Goal: Go to known website: Access a specific website the user already knows

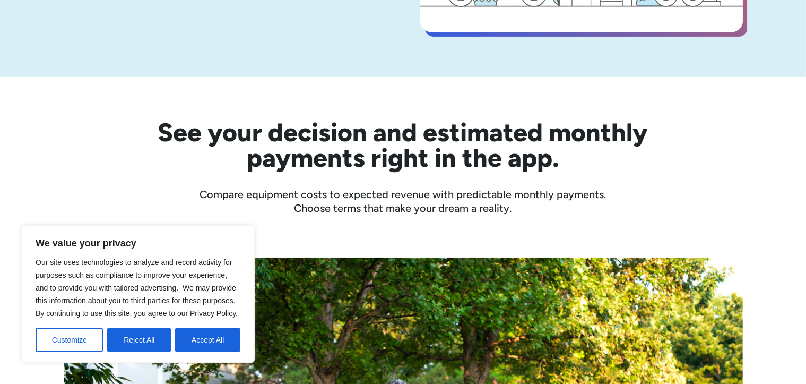
scroll to position [265, 0]
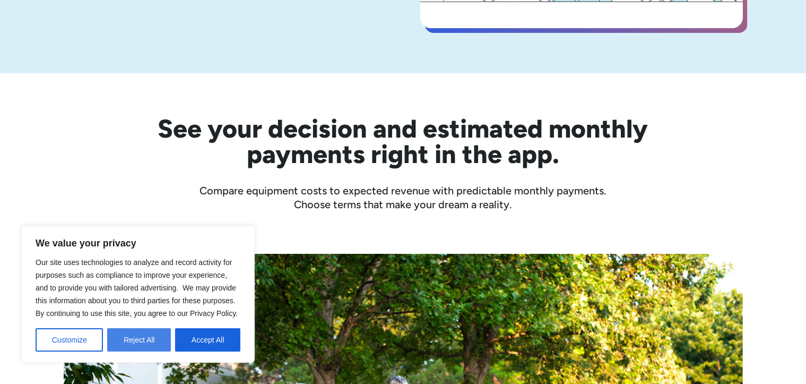
click at [133, 337] on button "Reject All" at bounding box center [139, 339] width 64 height 23
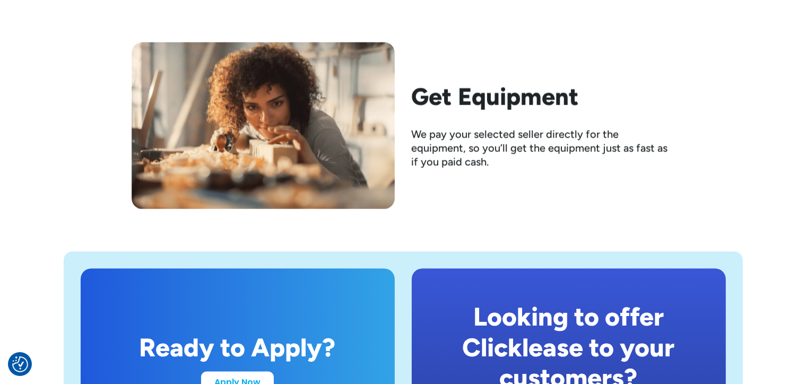
scroll to position [2017, 0]
